Goal: Information Seeking & Learning: Learn about a topic

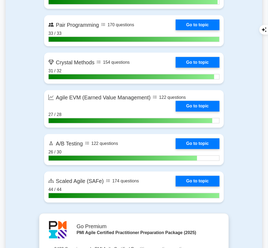
click at [203, 30] on link "Go to topic" at bounding box center [198, 25] width 44 height 11
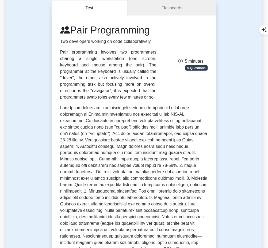
scroll to position [54, 0]
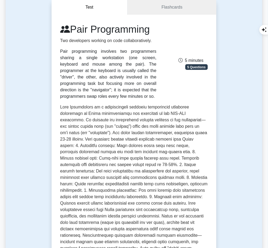
drag, startPoint x: 60, startPoint y: 49, endPoint x: 97, endPoint y: 94, distance: 57.6
click at [97, 94] on div "Pair programming involves two programmers sharing a single workstation (one scr…" at bounding box center [108, 73] width 96 height 51
copy div "Pair programming involves two programmers sharing a single workstation (one scr…"
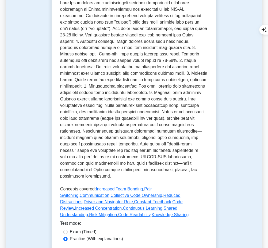
scroll to position [136, 0]
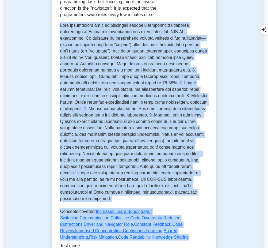
drag, startPoint x: 59, startPoint y: 24, endPoint x: 203, endPoint y: 226, distance: 248.1
click at [203, 226] on div "Pair Programming Two developers working on code collaboratively. Pair programmi…" at bounding box center [134, 112] width 165 height 358
copy div "Lore Ipsumdolors am c adipiscingeli seddoeiu temporincid utlaboree doloremagn a…"
